Goal: Browse casually: Explore the website without a specific task or goal

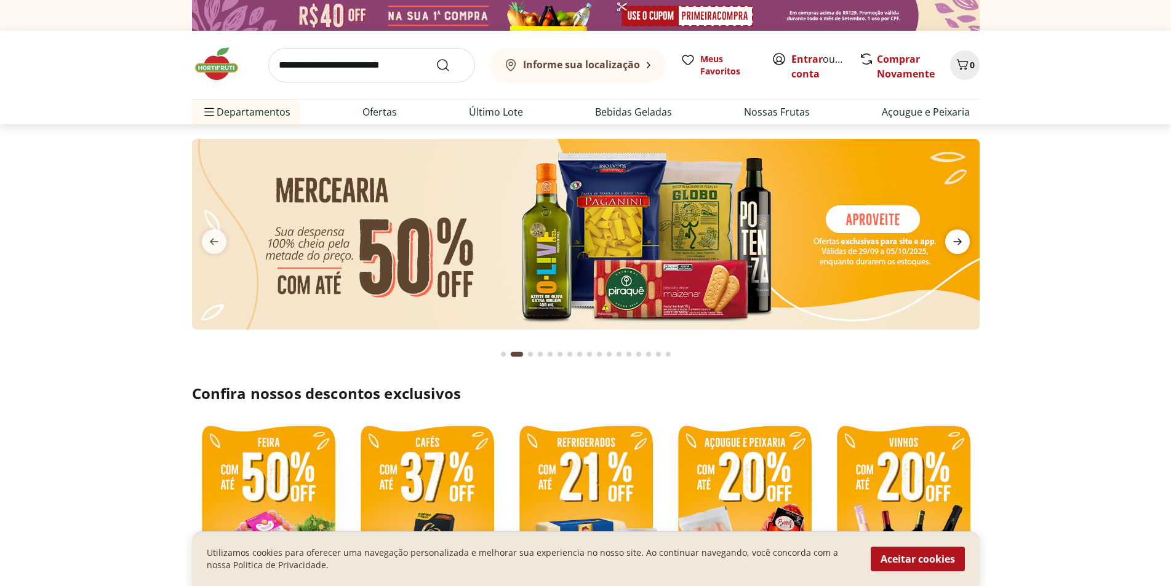
click at [957, 239] on icon "next" at bounding box center [957, 241] width 15 height 15
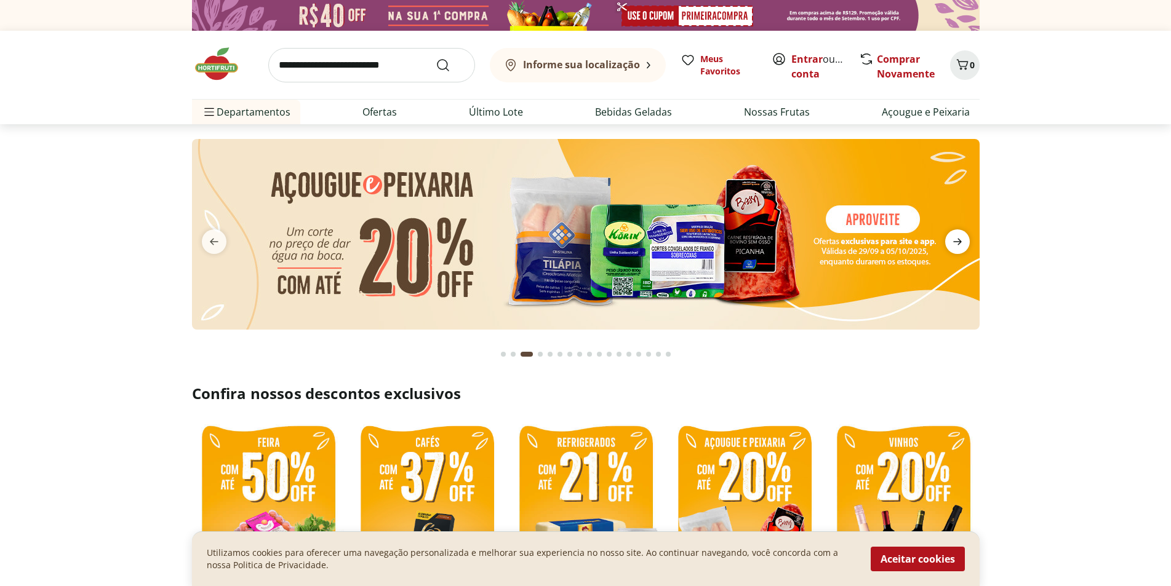
click at [957, 239] on icon "next" at bounding box center [957, 241] width 15 height 15
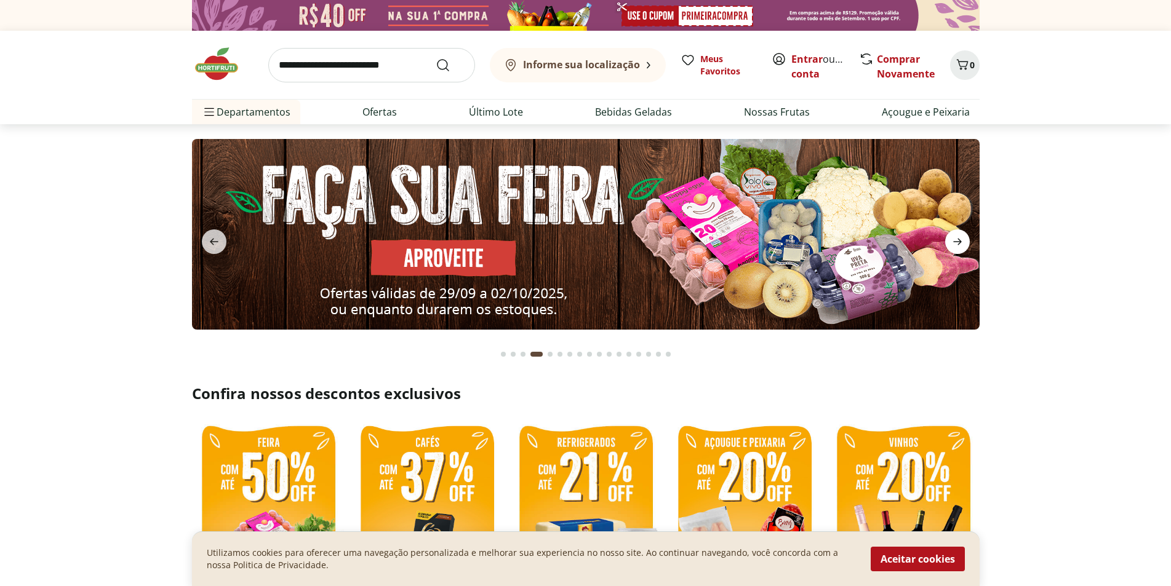
click at [957, 239] on icon "next" at bounding box center [957, 241] width 15 height 15
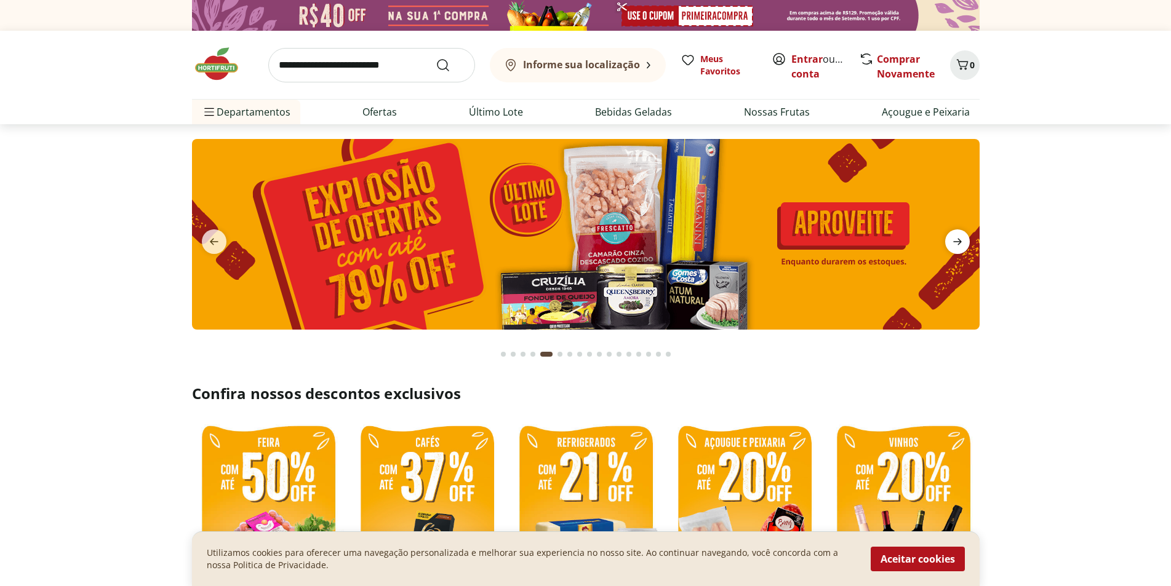
click at [957, 239] on icon "next" at bounding box center [957, 241] width 15 height 15
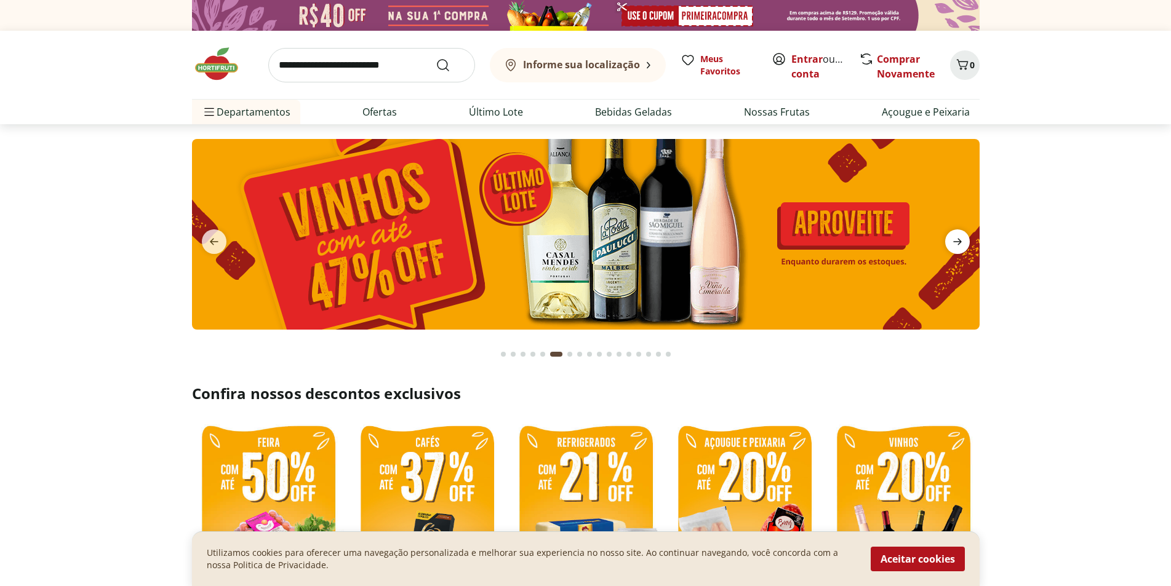
click at [956, 239] on icon "next" at bounding box center [957, 241] width 15 height 15
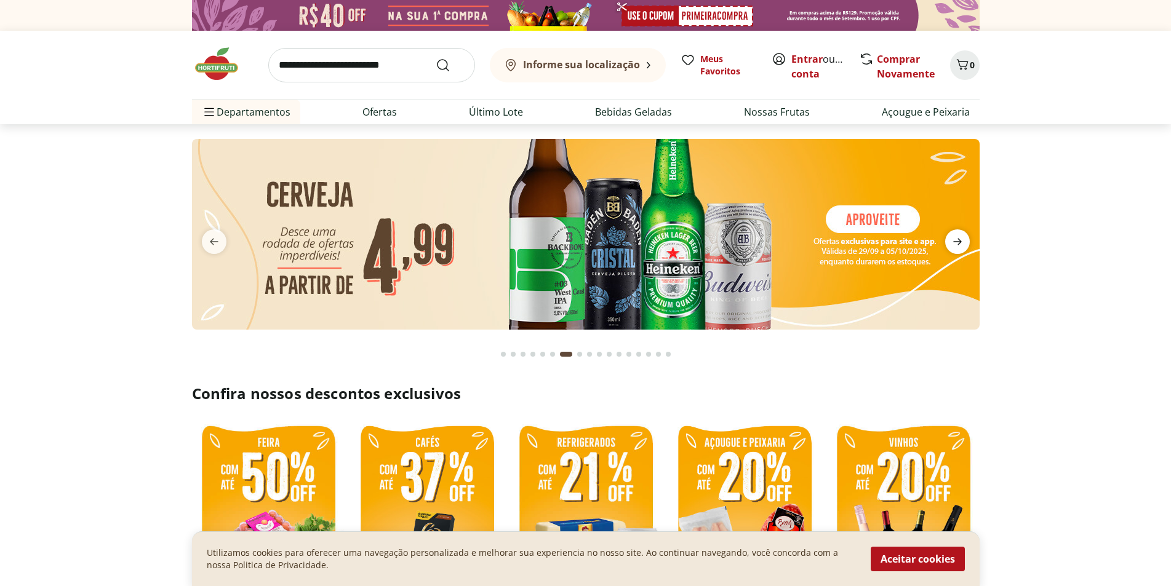
click at [956, 238] on icon "next" at bounding box center [957, 241] width 15 height 15
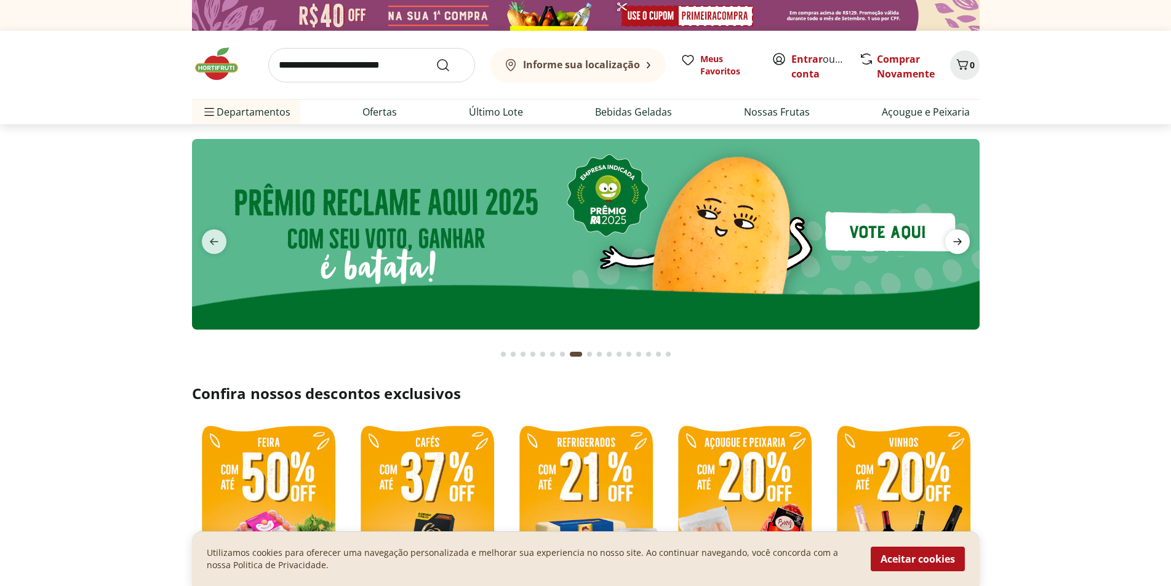
click at [956, 238] on icon "next" at bounding box center [957, 241] width 15 height 15
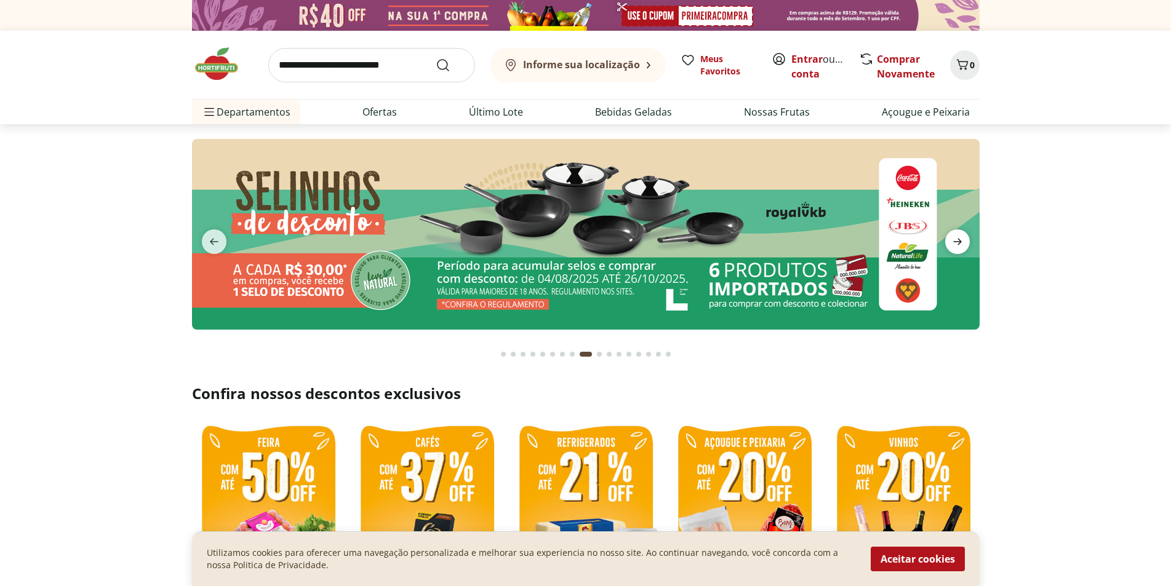
click at [955, 237] on icon "next" at bounding box center [957, 241] width 15 height 15
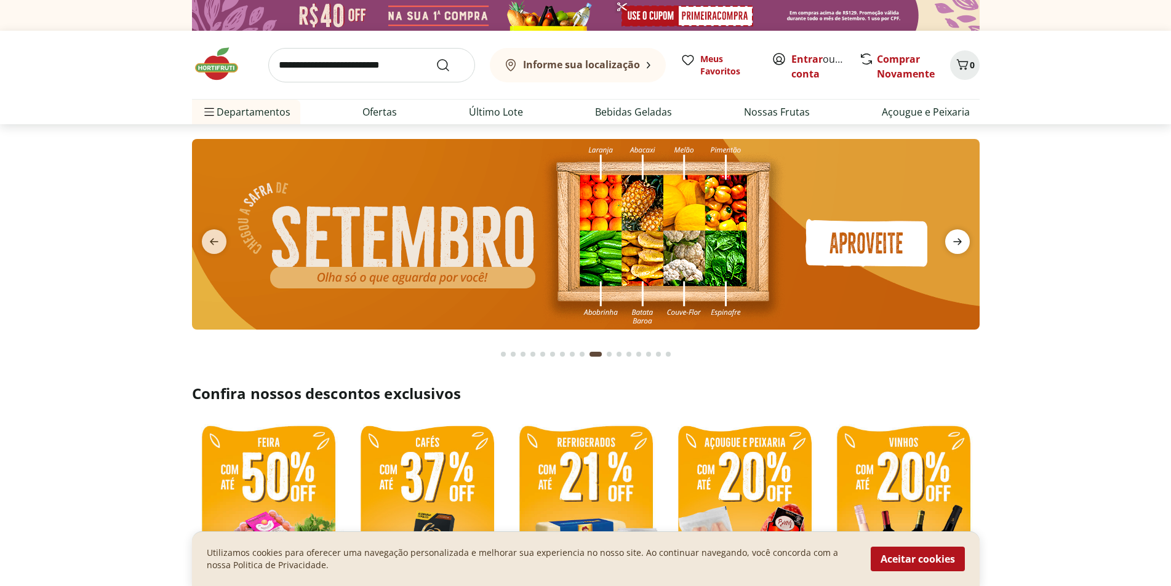
click at [954, 237] on icon "next" at bounding box center [957, 241] width 15 height 15
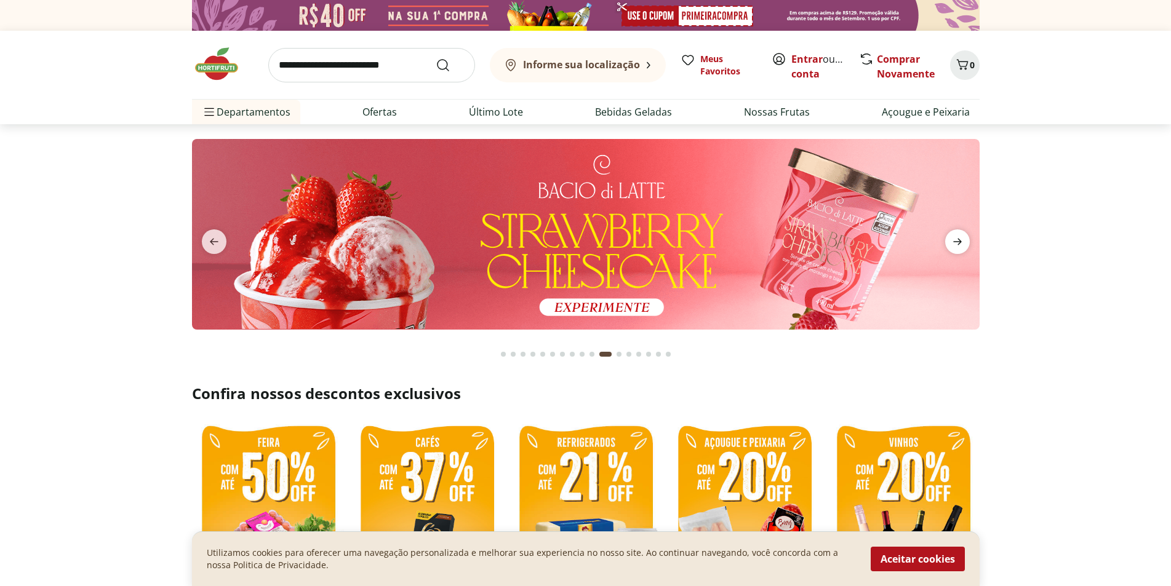
click at [953, 236] on icon "next" at bounding box center [957, 241] width 15 height 15
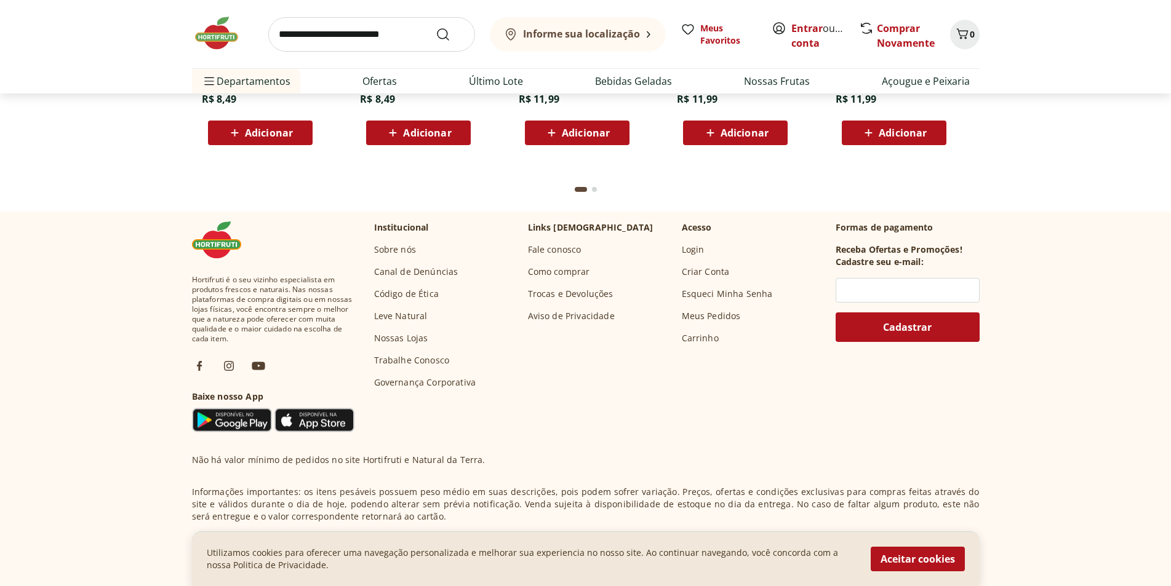
scroll to position [3327, 0]
